Goal: Check status: Check status

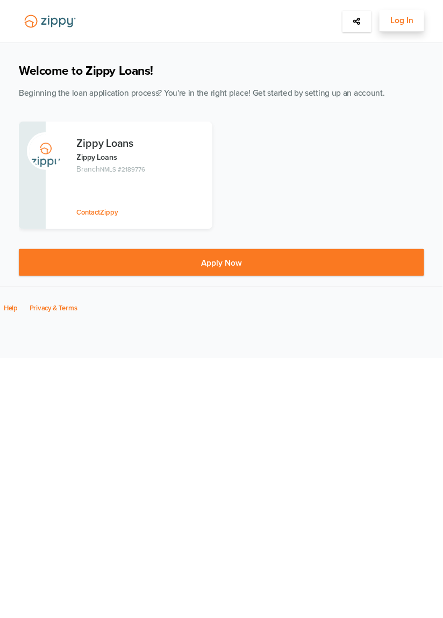
click at [408, 13] on button "Log In" at bounding box center [402, 21] width 45 height 22
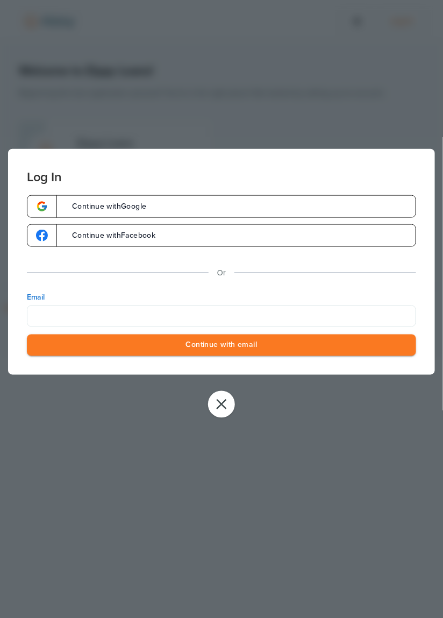
click at [295, 300] on label "Email" at bounding box center [221, 297] width 389 height 11
click at [295, 305] on input "Email" at bounding box center [221, 316] width 389 height 22
type input "**********"
click at [342, 343] on button "Continue with email" at bounding box center [221, 345] width 389 height 22
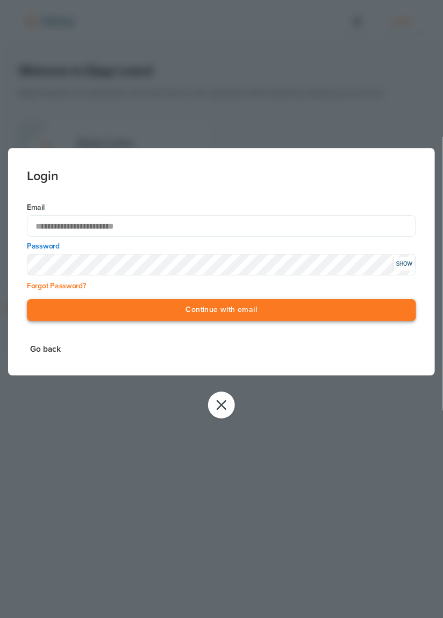
click at [290, 307] on button "Continue with email" at bounding box center [221, 311] width 389 height 22
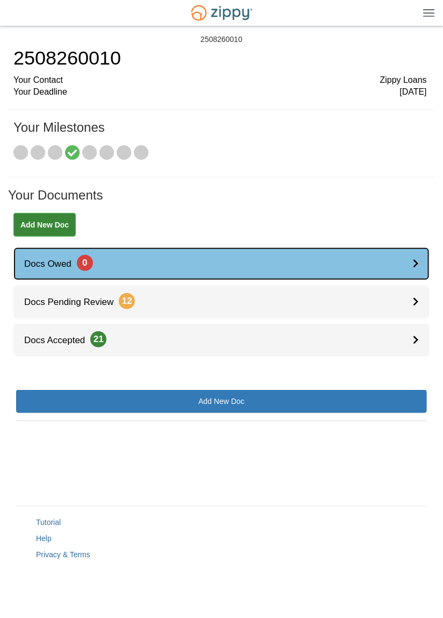
click at [387, 259] on link "Docs Owed 0" at bounding box center [221, 263] width 416 height 33
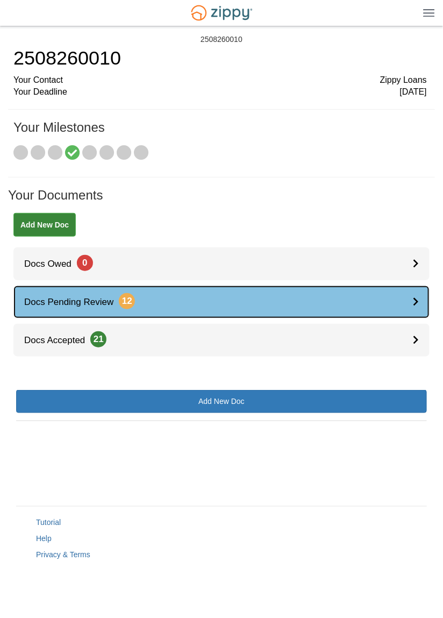
click at [62, 303] on span "Docs Pending Review 12" at bounding box center [74, 302] width 122 height 10
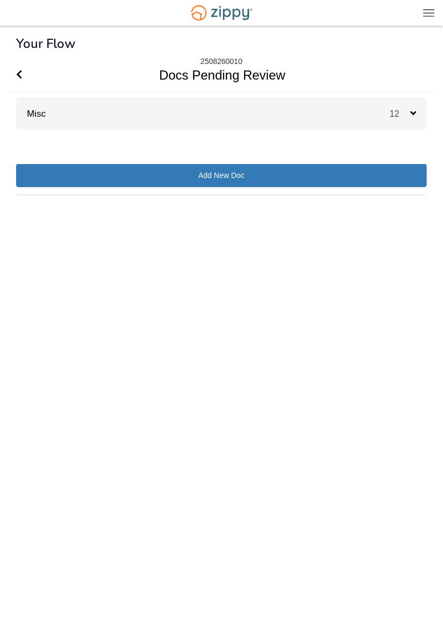
click at [46, 112] on link "Misc" at bounding box center [31, 114] width 30 height 10
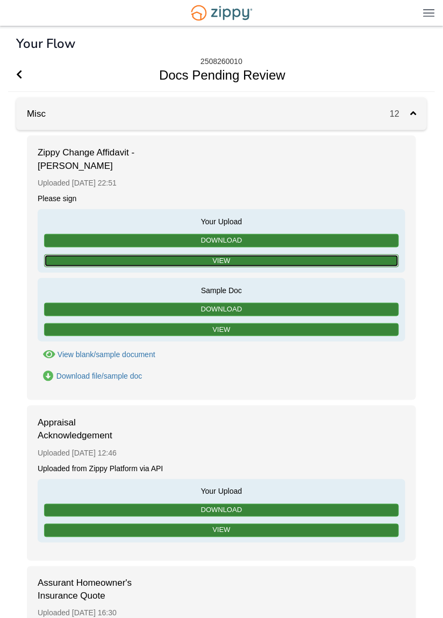
click at [367, 259] on link "View" at bounding box center [221, 260] width 355 height 13
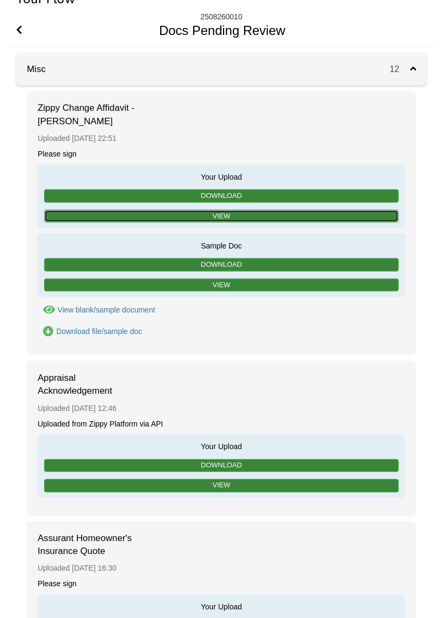
scroll to position [42, 0]
